Goal: Transaction & Acquisition: Purchase product/service

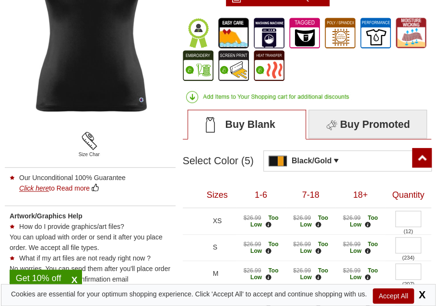
scroll to position [213, 0]
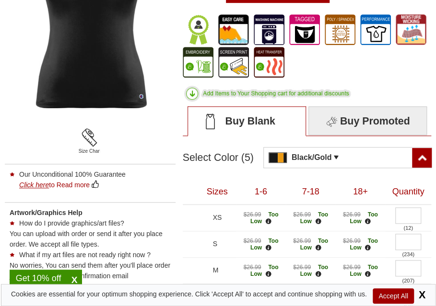
click at [187, 153] on span at bounding box center [340, 158] width 13 height 10
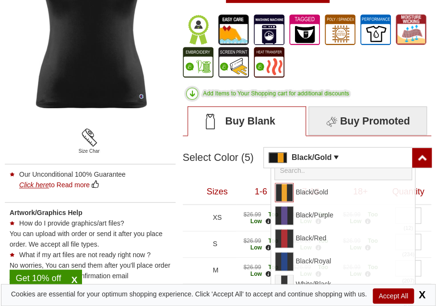
scroll to position [0, 0]
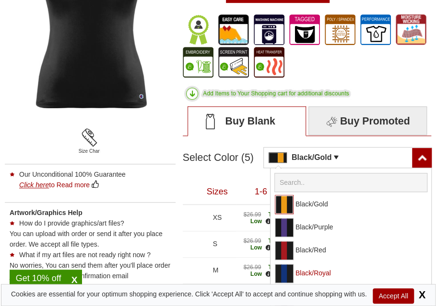
click at [187, 273] on link "Black/Royal" at bounding box center [363, 273] width 136 height 18
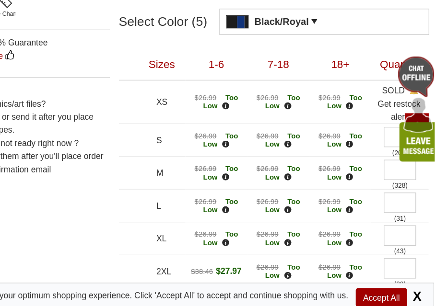
scroll to position [296, 0]
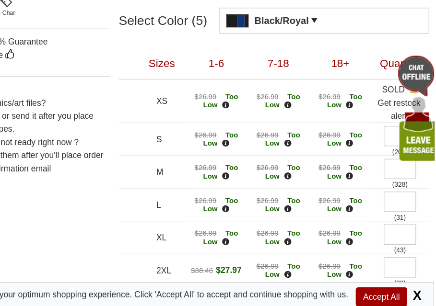
click at [187, 165] on textarea at bounding box center [408, 167] width 26 height 16
type textarea "1"
type textarea "2"
click at [187, 191] on textarea at bounding box center [408, 194] width 26 height 16
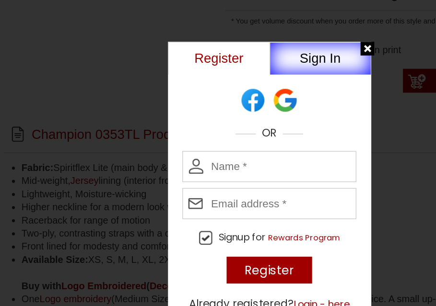
scroll to position [549, 0]
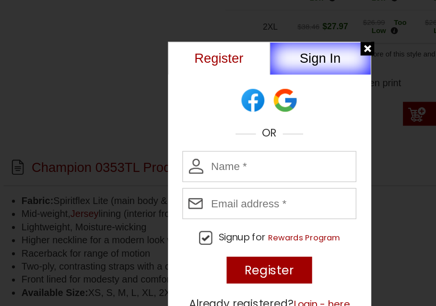
type textarea "2"
click at [187, 40] on div at bounding box center [296, 39] width 11 height 11
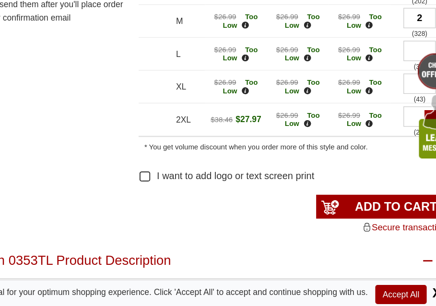
scroll to position [415, 0]
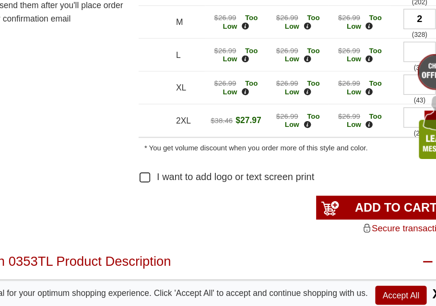
click at [187, 216] on input "ADD TO CART" at bounding box center [378, 225] width 106 height 19
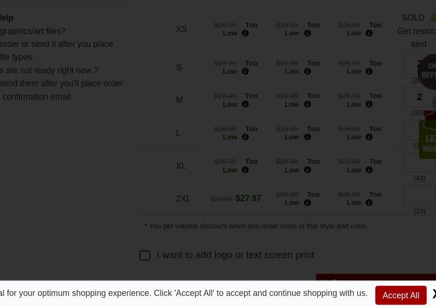
type input "UPDATE CART"
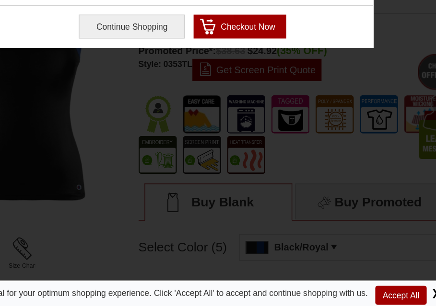
scroll to position [0, 0]
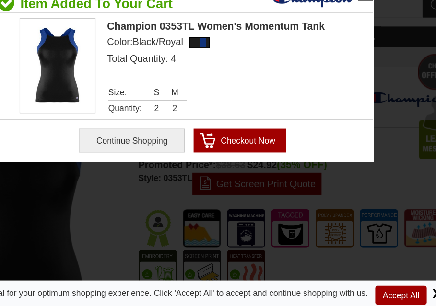
click at [187, 168] on input "Checkout Now" at bounding box center [264, 172] width 74 height 19
